Goal: Task Accomplishment & Management: Use online tool/utility

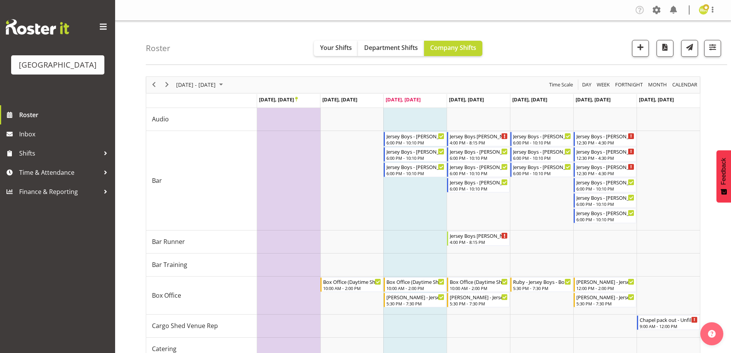
click at [585, 49] on div "Roster Your Shifts Department Shifts Company Shifts All Locations Clear Baycour…" at bounding box center [436, 43] width 581 height 44
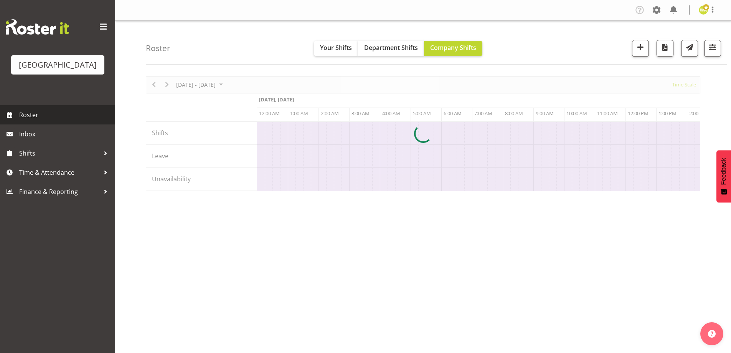
scroll to position [0, 1474]
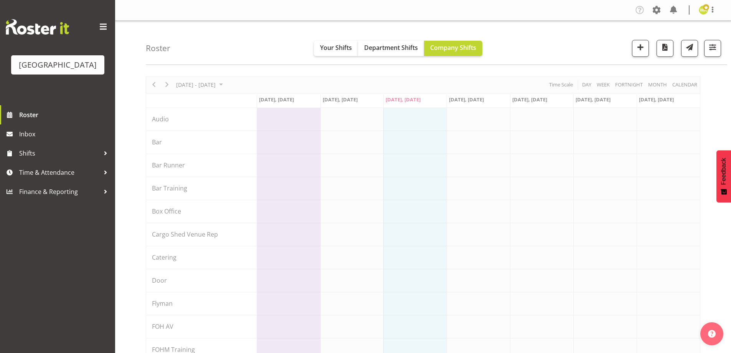
drag, startPoint x: 582, startPoint y: 49, endPoint x: 659, endPoint y: 32, distance: 79.0
click at [582, 49] on div "Roster Your Shifts Department Shifts Company Shifts All Locations [GEOGRAPHIC_D…" at bounding box center [436, 43] width 581 height 44
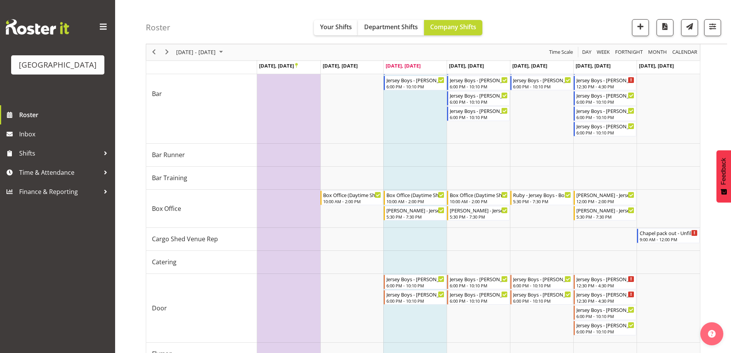
scroll to position [119, 0]
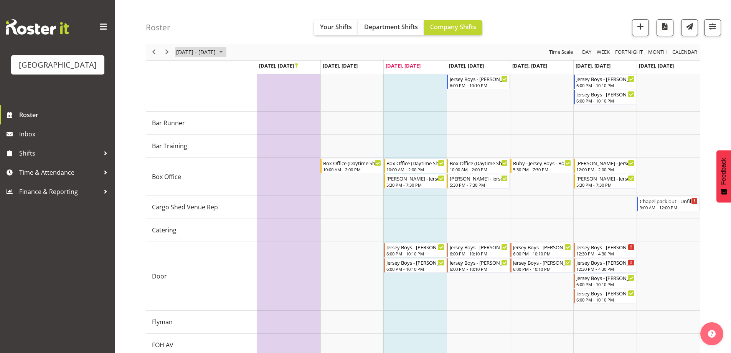
click at [216, 49] on span "[DATE] - [DATE]" at bounding box center [195, 53] width 41 height 10
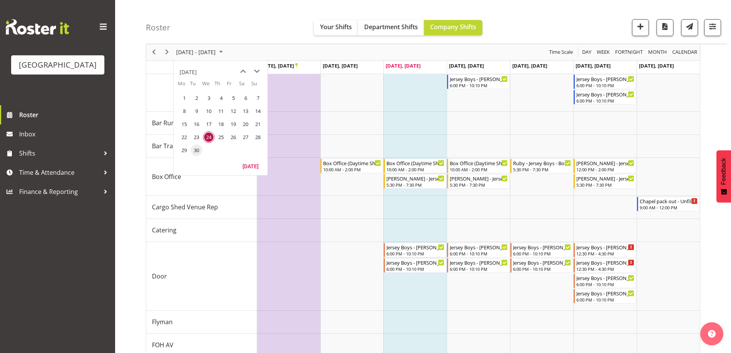
click at [192, 155] on td "30" at bounding box center [196, 150] width 12 height 13
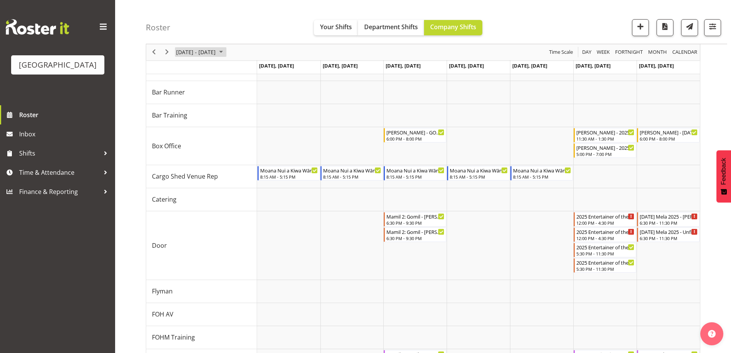
click at [186, 56] on span "[DATE] - [DATE]" at bounding box center [195, 53] width 41 height 10
click at [210, 134] on span "24" at bounding box center [209, 137] width 12 height 12
click at [0, 0] on div "Timeline Week of September 30, 2025" at bounding box center [0, 0] width 0 height 0
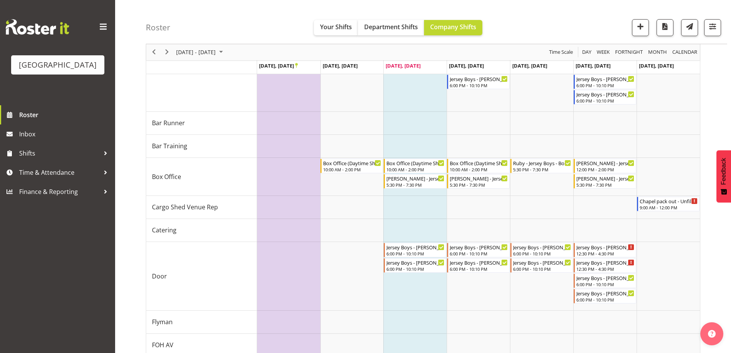
click at [215, 43] on div "Roster Your Shifts Department Shifts Company Shifts All Locations [GEOGRAPHIC_D…" at bounding box center [436, 22] width 581 height 44
click at [216, 53] on span "[DATE] - [DATE]" at bounding box center [195, 53] width 41 height 10
click at [196, 147] on span "30" at bounding box center [197, 150] width 12 height 12
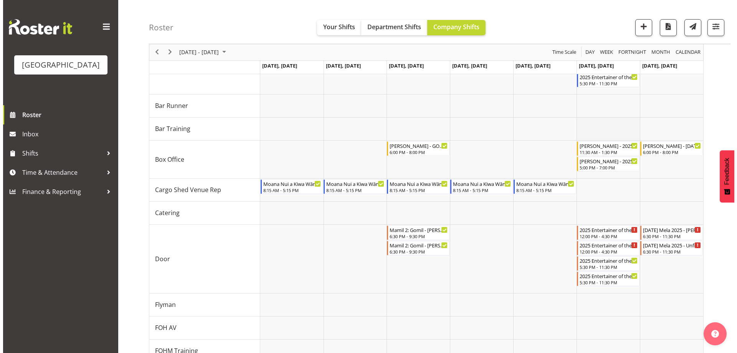
scroll to position [93, 0]
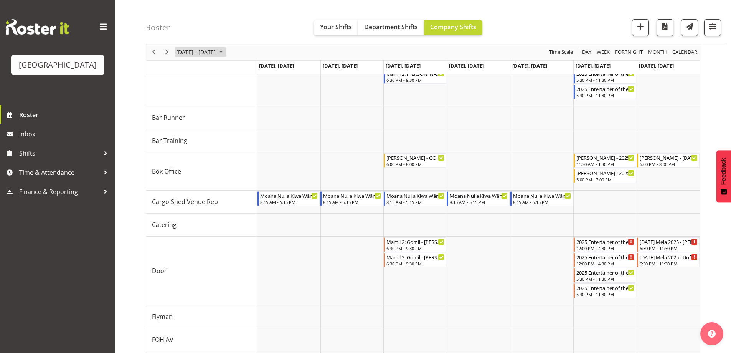
click at [214, 50] on span "[DATE] - [DATE]" at bounding box center [195, 53] width 41 height 10
click at [257, 70] on span "next month" at bounding box center [256, 71] width 13 height 14
click at [205, 112] on span "8" at bounding box center [209, 111] width 12 height 12
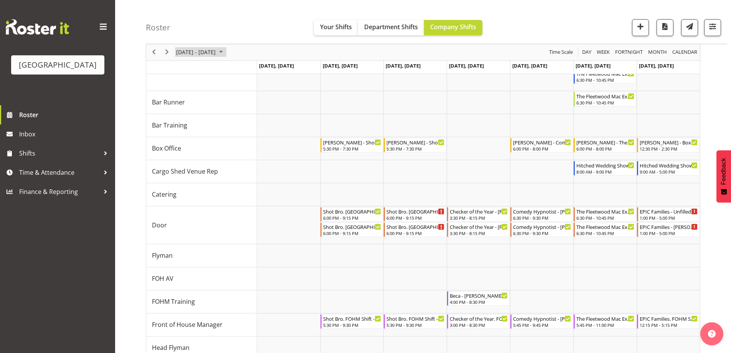
click at [214, 52] on span "[DATE] - [DATE]" at bounding box center [195, 53] width 41 height 10
click at [210, 123] on span "15" at bounding box center [209, 124] width 12 height 12
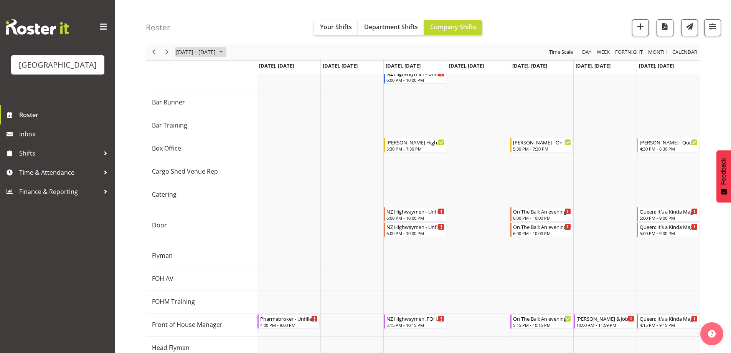
click at [205, 48] on span "[DATE] - [DATE]" at bounding box center [195, 53] width 41 height 10
click at [210, 132] on span "22" at bounding box center [209, 137] width 12 height 12
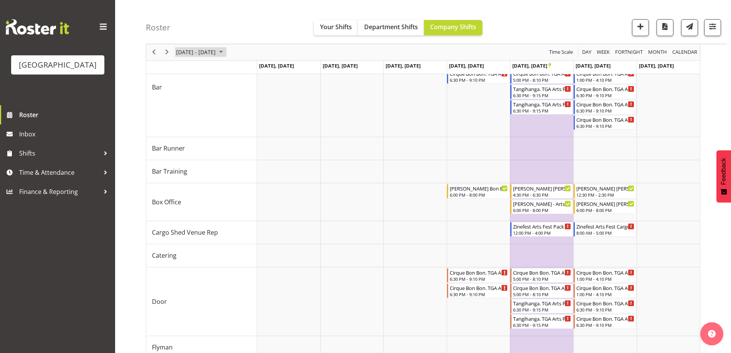
click at [211, 53] on span "[DATE] - [DATE]" at bounding box center [195, 53] width 41 height 10
click at [205, 149] on span "29" at bounding box center [209, 150] width 12 height 12
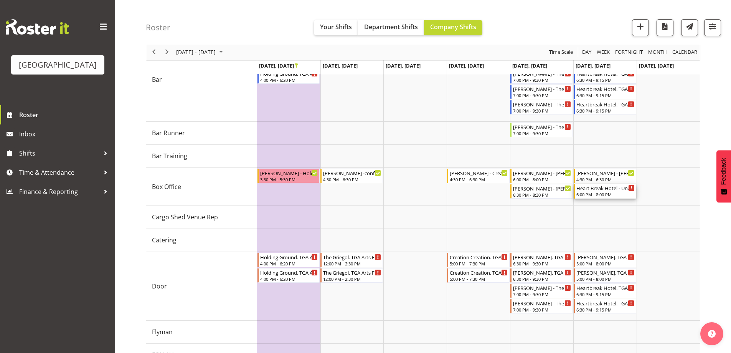
click at [613, 190] on div "Heart Break Hotel - Unfilled" at bounding box center [605, 188] width 58 height 8
click at [0, 0] on div at bounding box center [0, 0] width 0 height 0
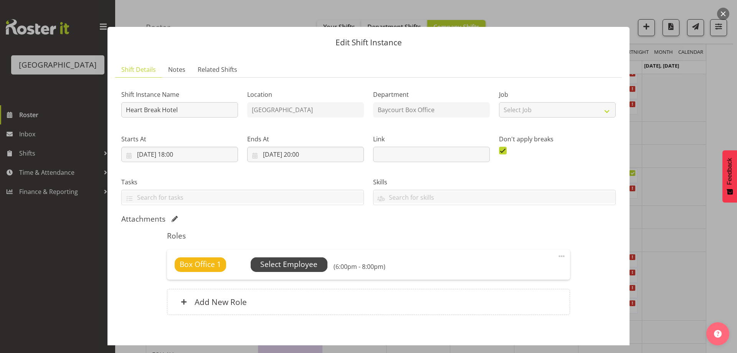
click at [285, 264] on span "Select Employee" at bounding box center [288, 264] width 57 height 11
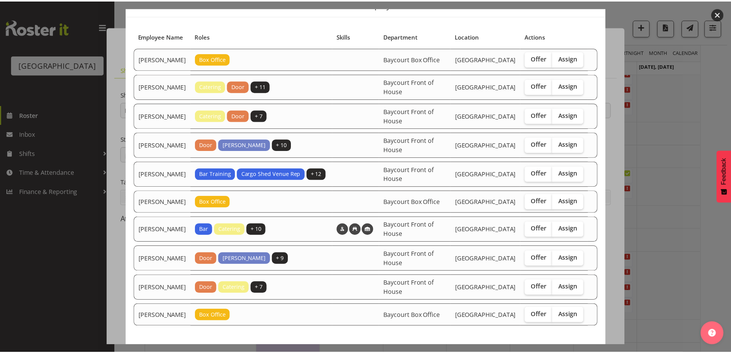
scroll to position [77, 0]
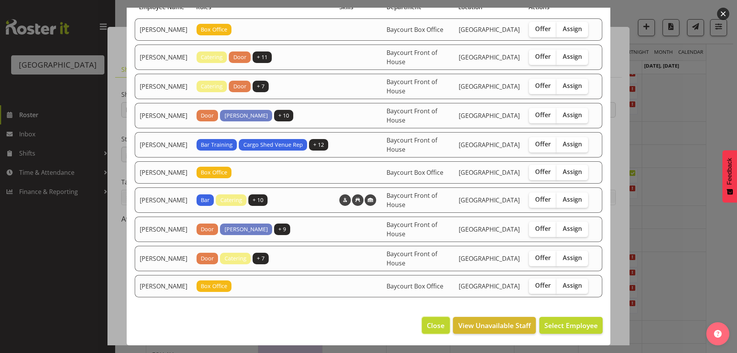
click at [427, 329] on span "Close" at bounding box center [436, 325] width 18 height 10
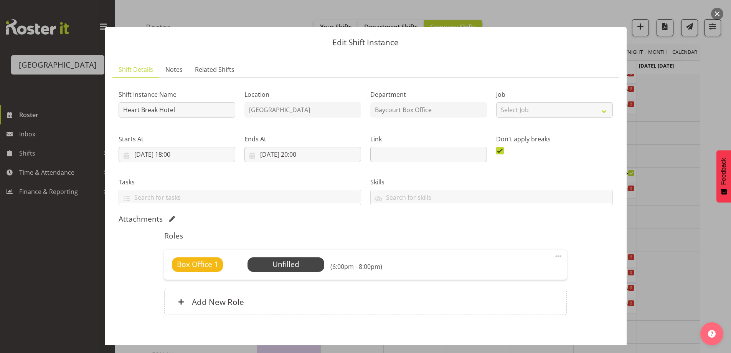
click at [714, 15] on button "button" at bounding box center [717, 14] width 12 height 12
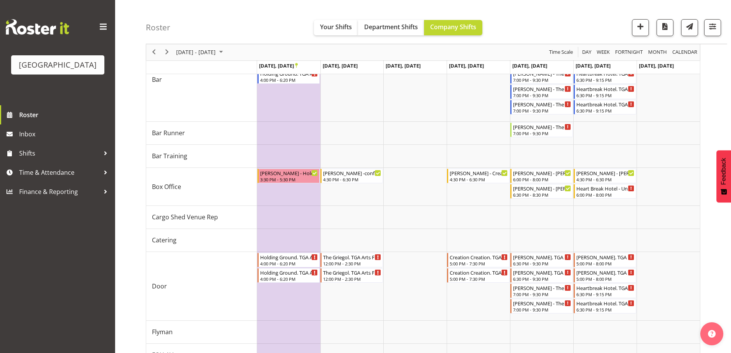
click at [220, 39] on div "Roster Your Shifts Department Shifts Company Shifts All Locations [GEOGRAPHIC_D…" at bounding box center [436, 22] width 581 height 44
